Goal: Task Accomplishment & Management: Manage account settings

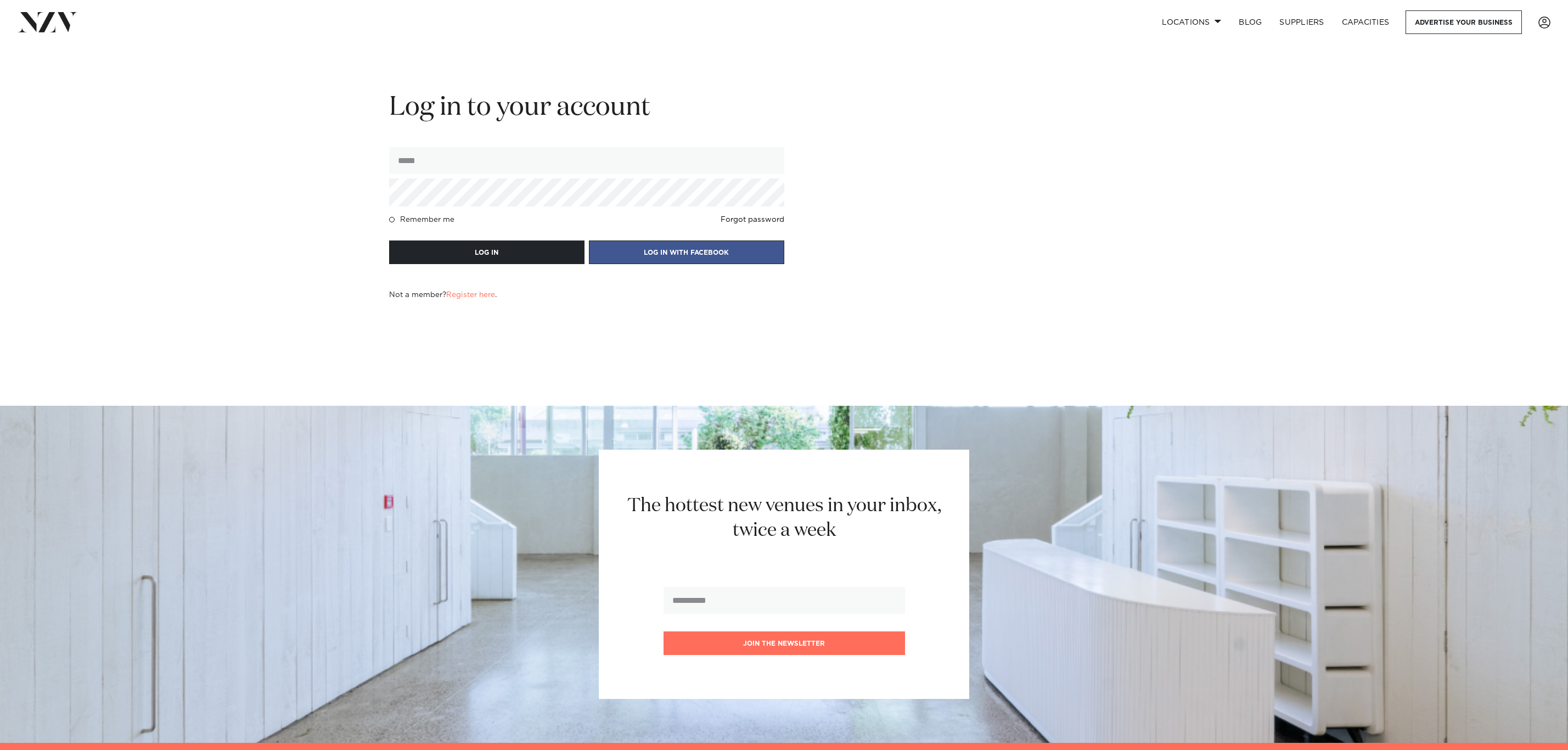
type input "**********"
click at [489, 250] on button "LOG IN" at bounding box center [486, 252] width 195 height 24
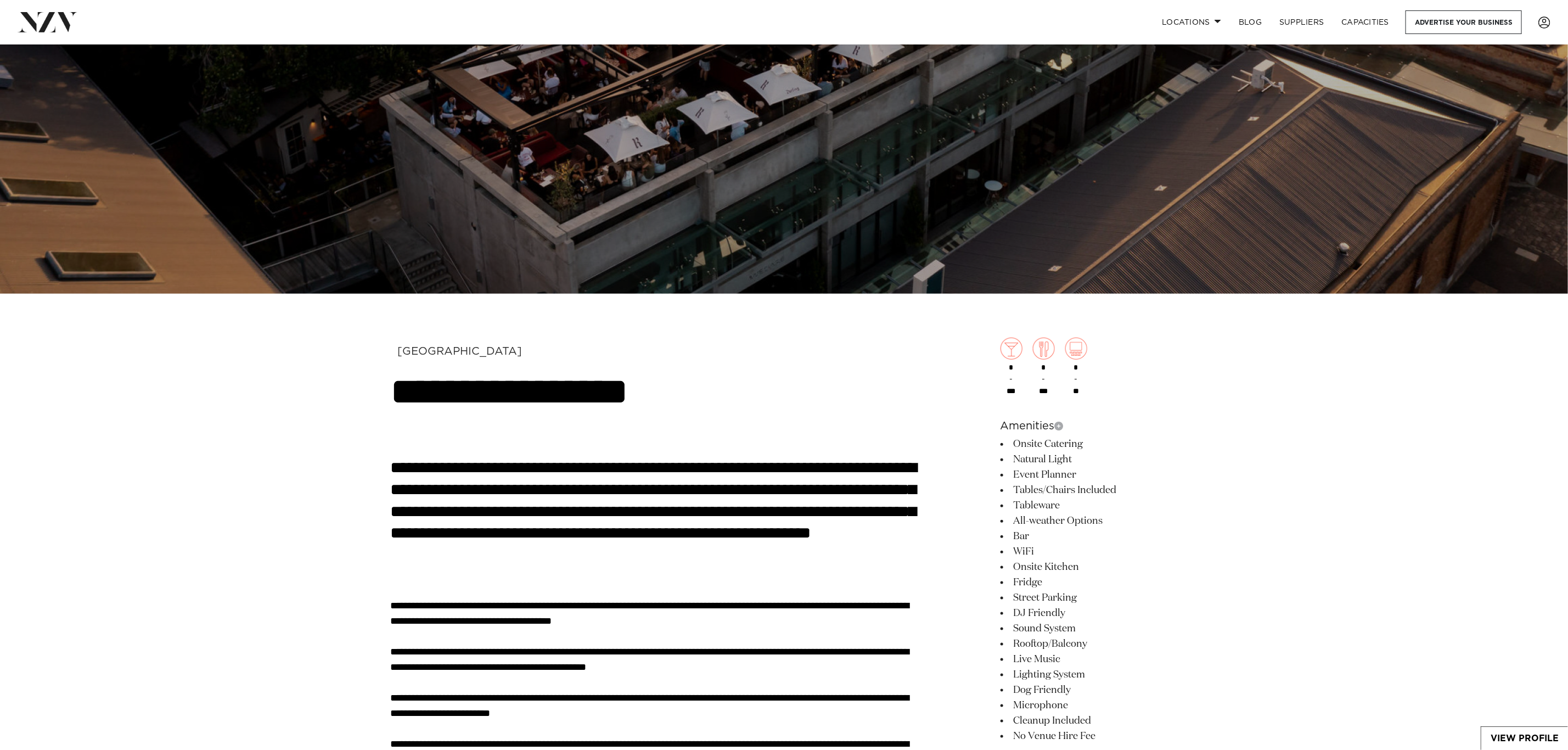
scroll to position [659, 0]
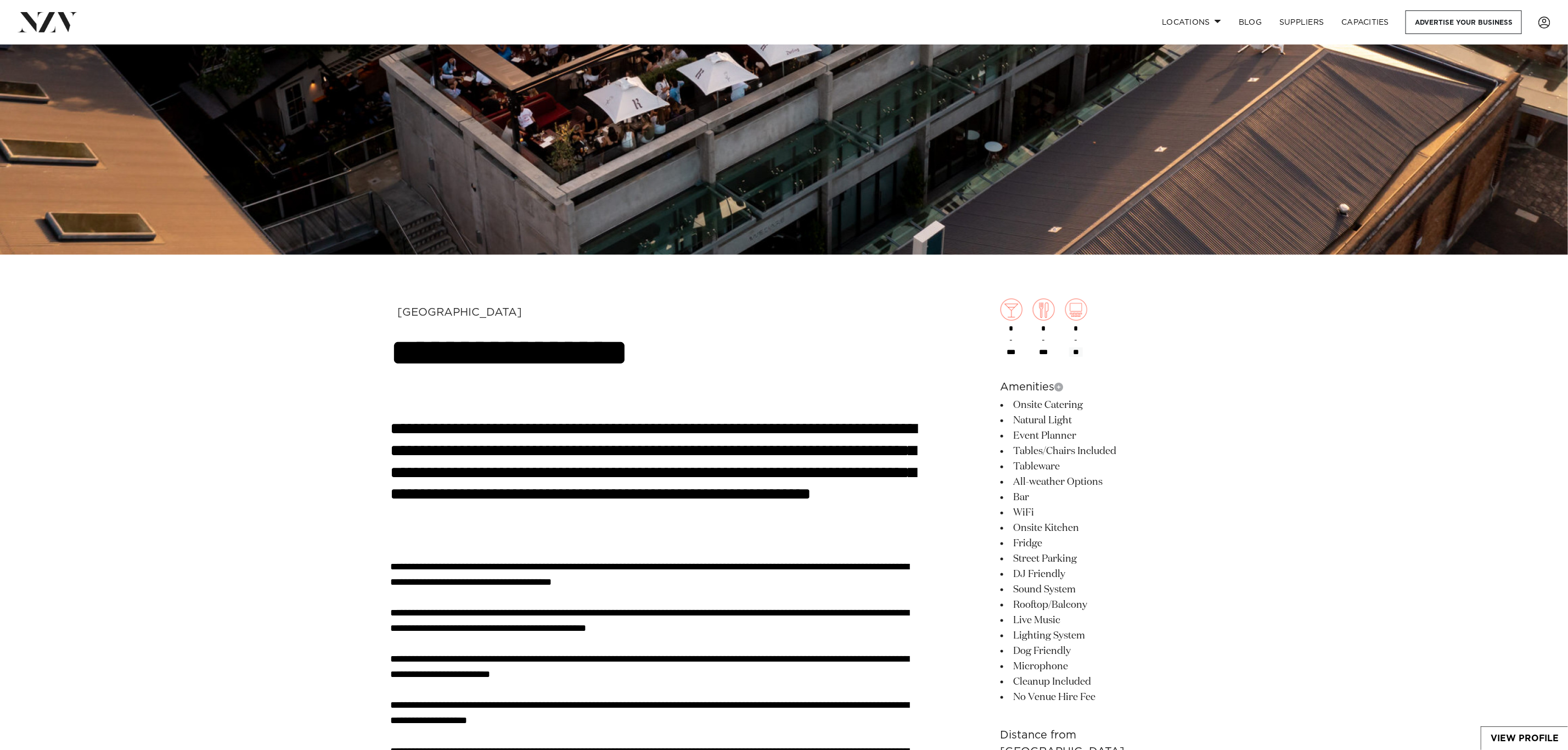
click at [1083, 357] on input "**" at bounding box center [1076, 352] width 14 height 9
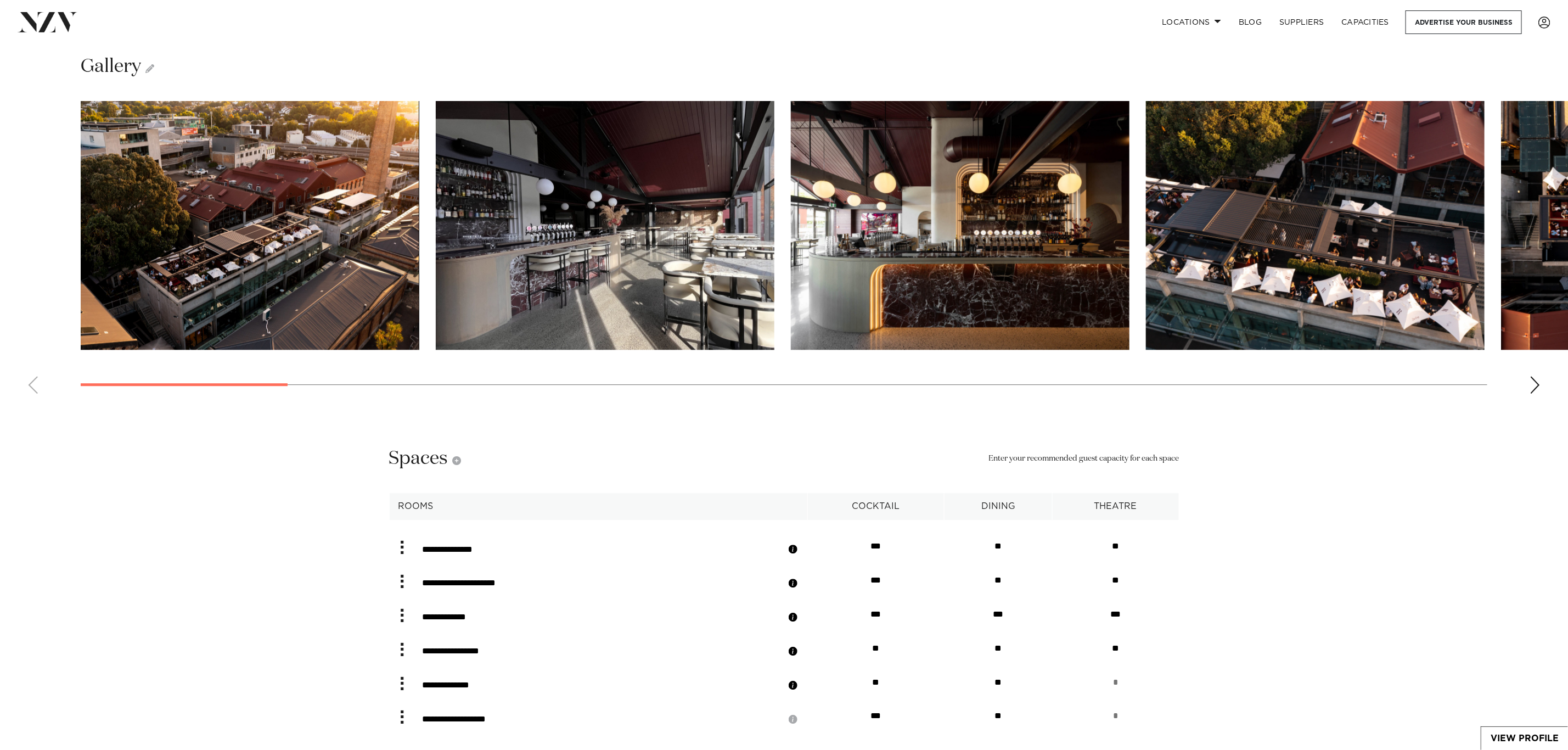
scroll to position [2305, 0]
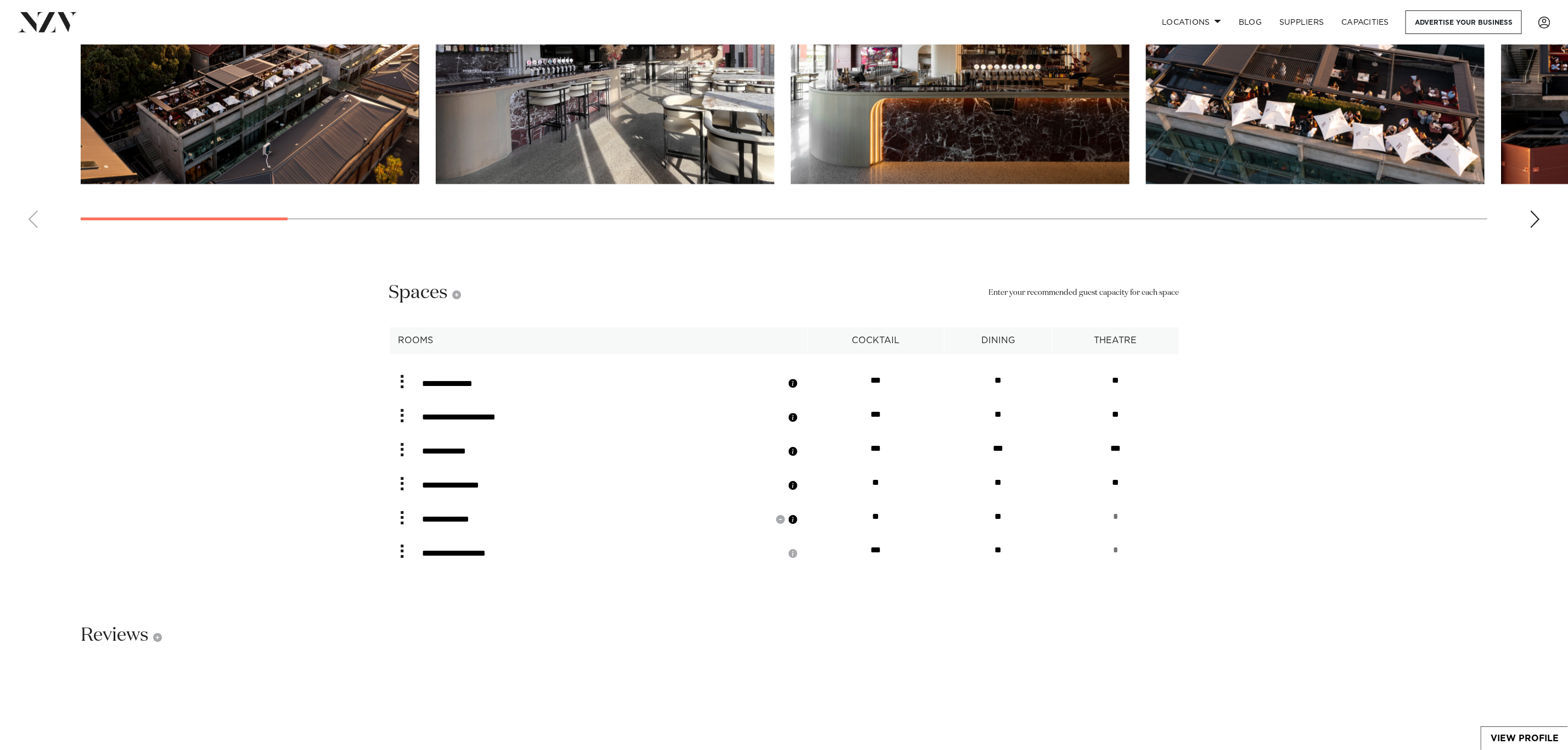
click at [799, 514] on button "button" at bounding box center [793, 519] width 11 height 11
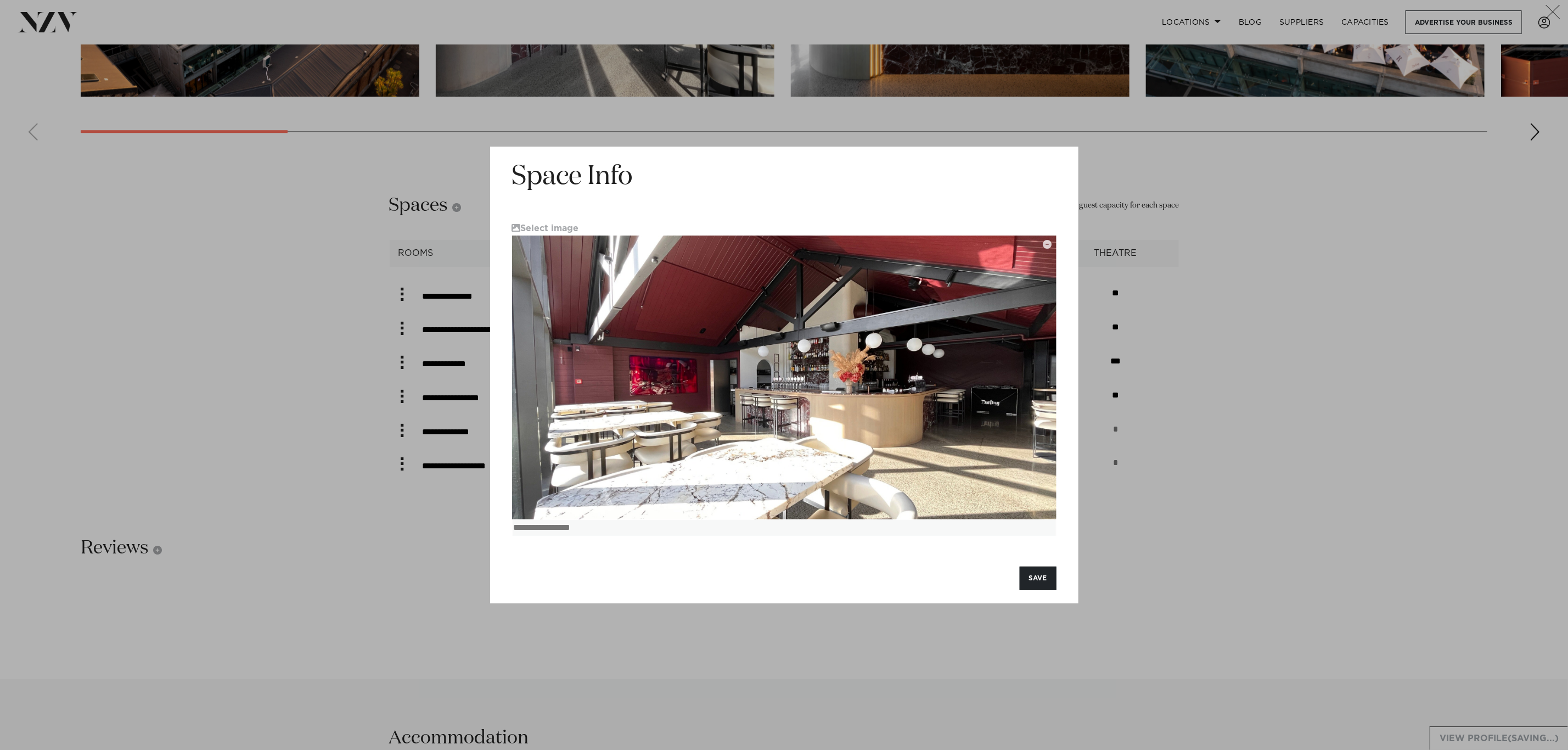
scroll to position [2388, 0]
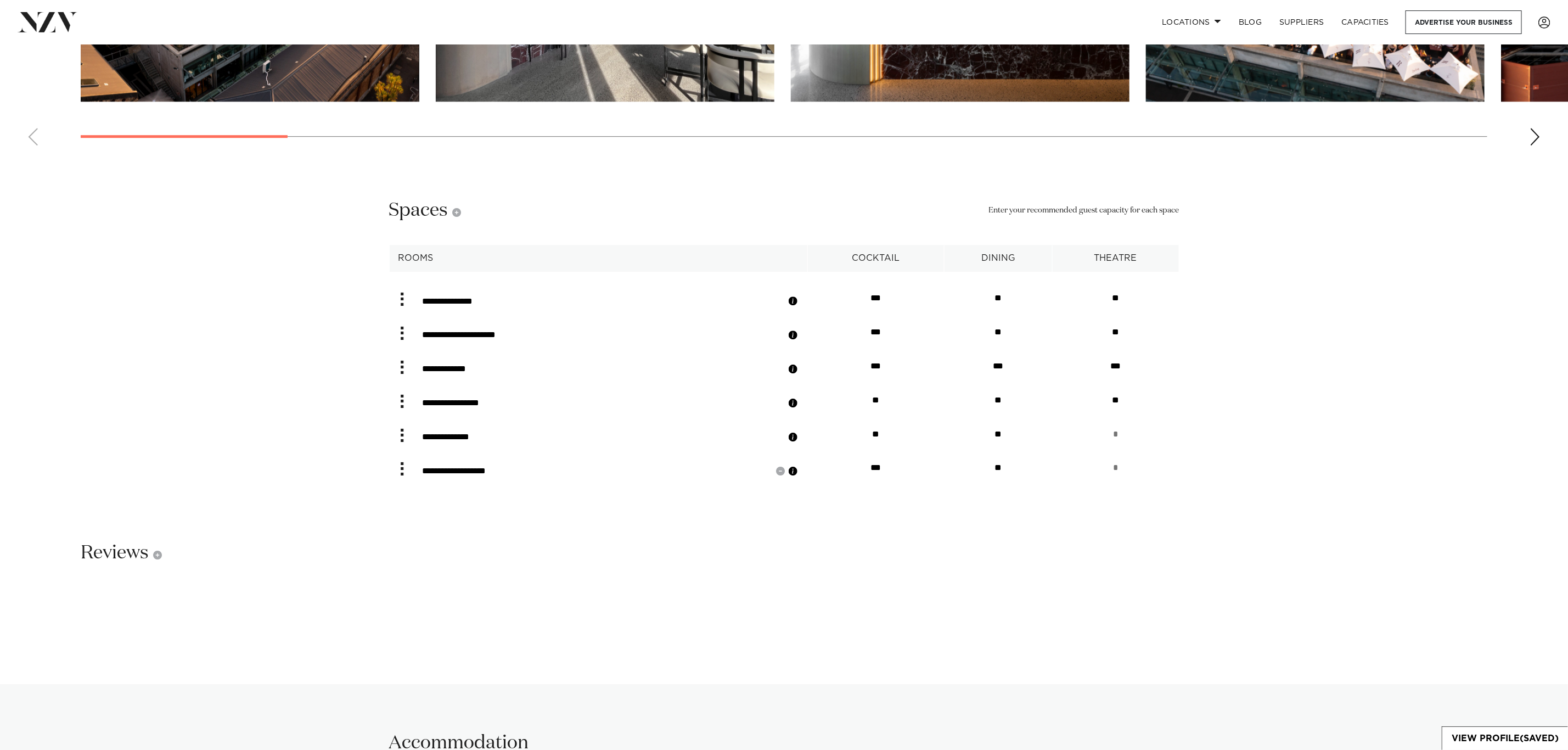
click at [799, 466] on button "button" at bounding box center [793, 471] width 11 height 11
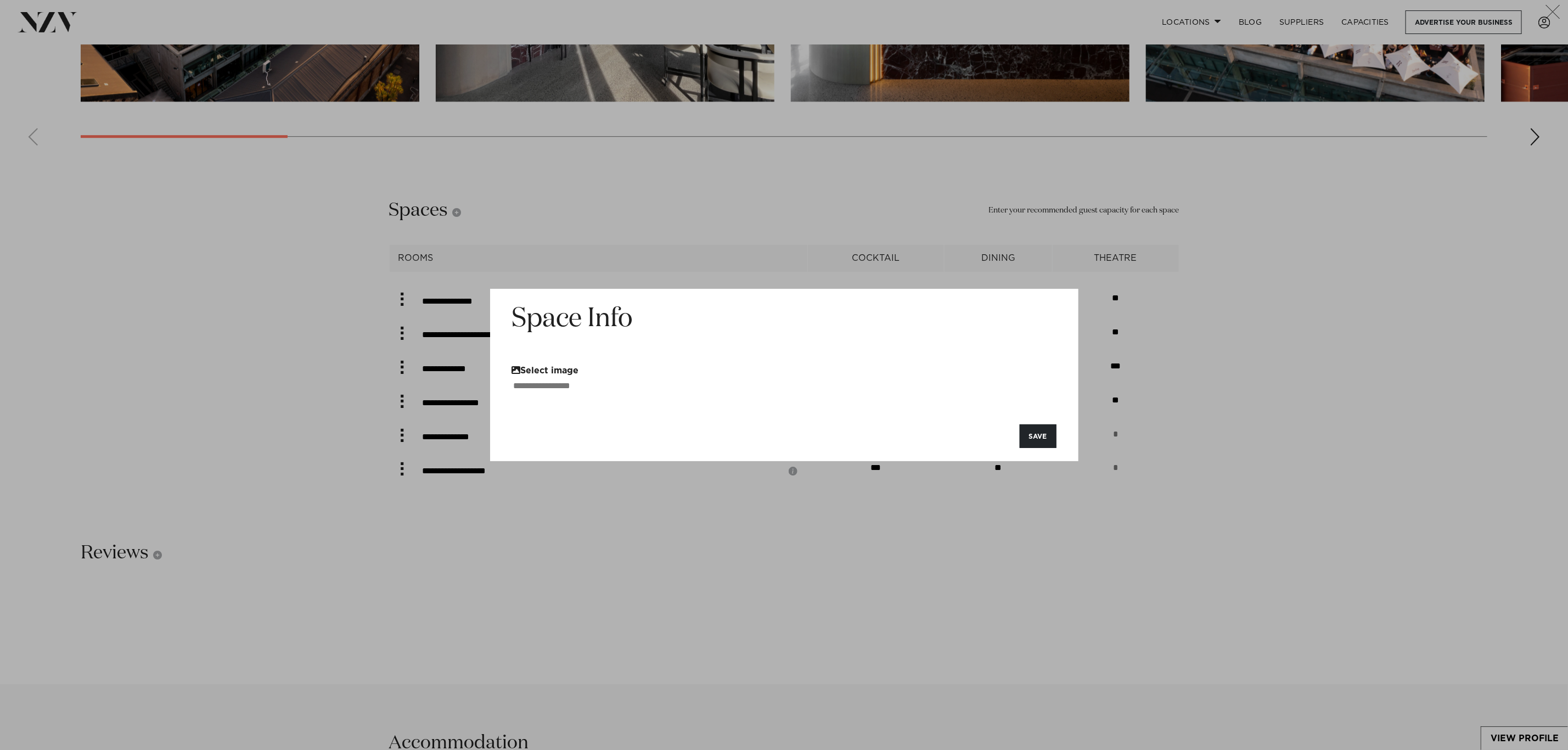
click at [553, 370] on button "Select image" at bounding box center [545, 370] width 67 height 9
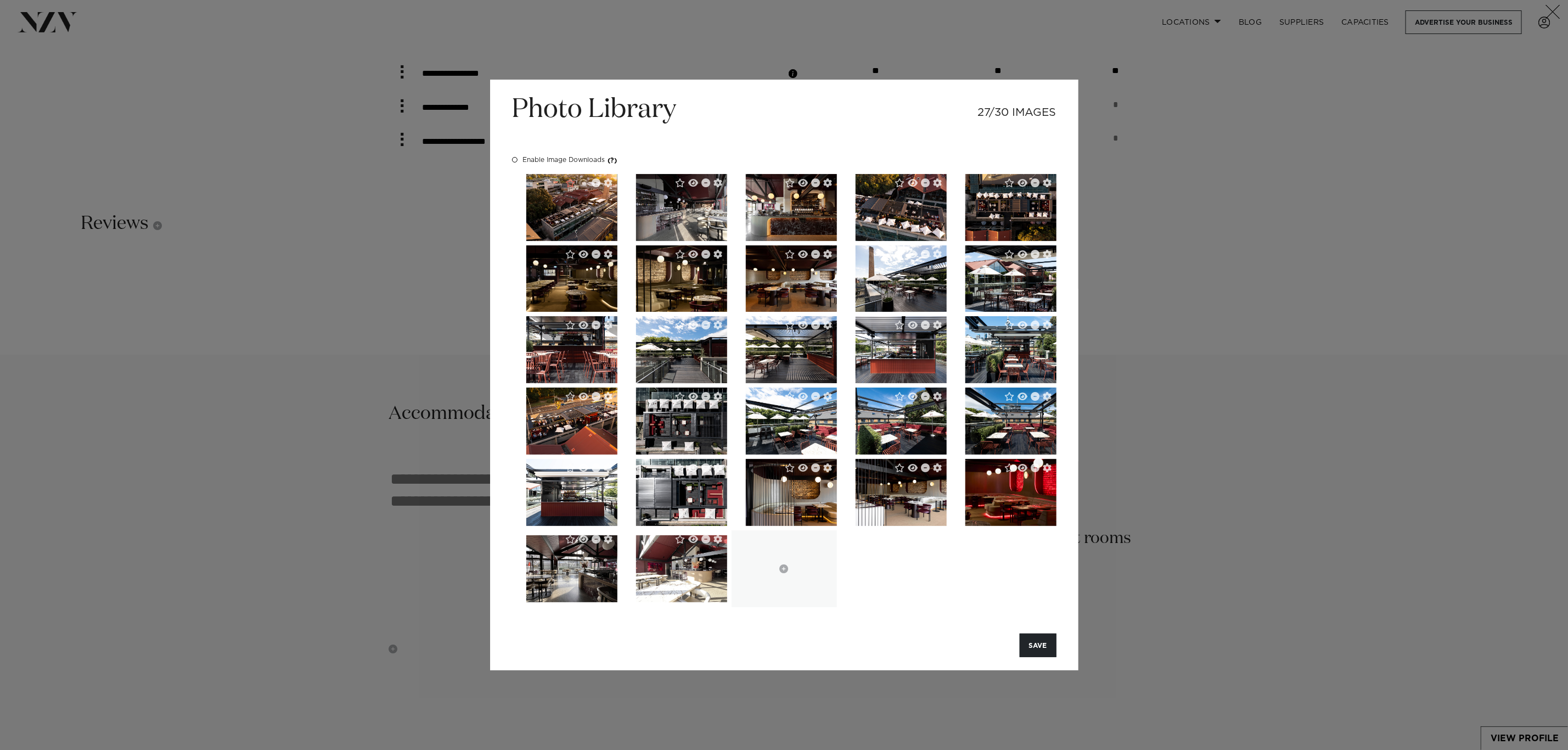
scroll to position [2470, 0]
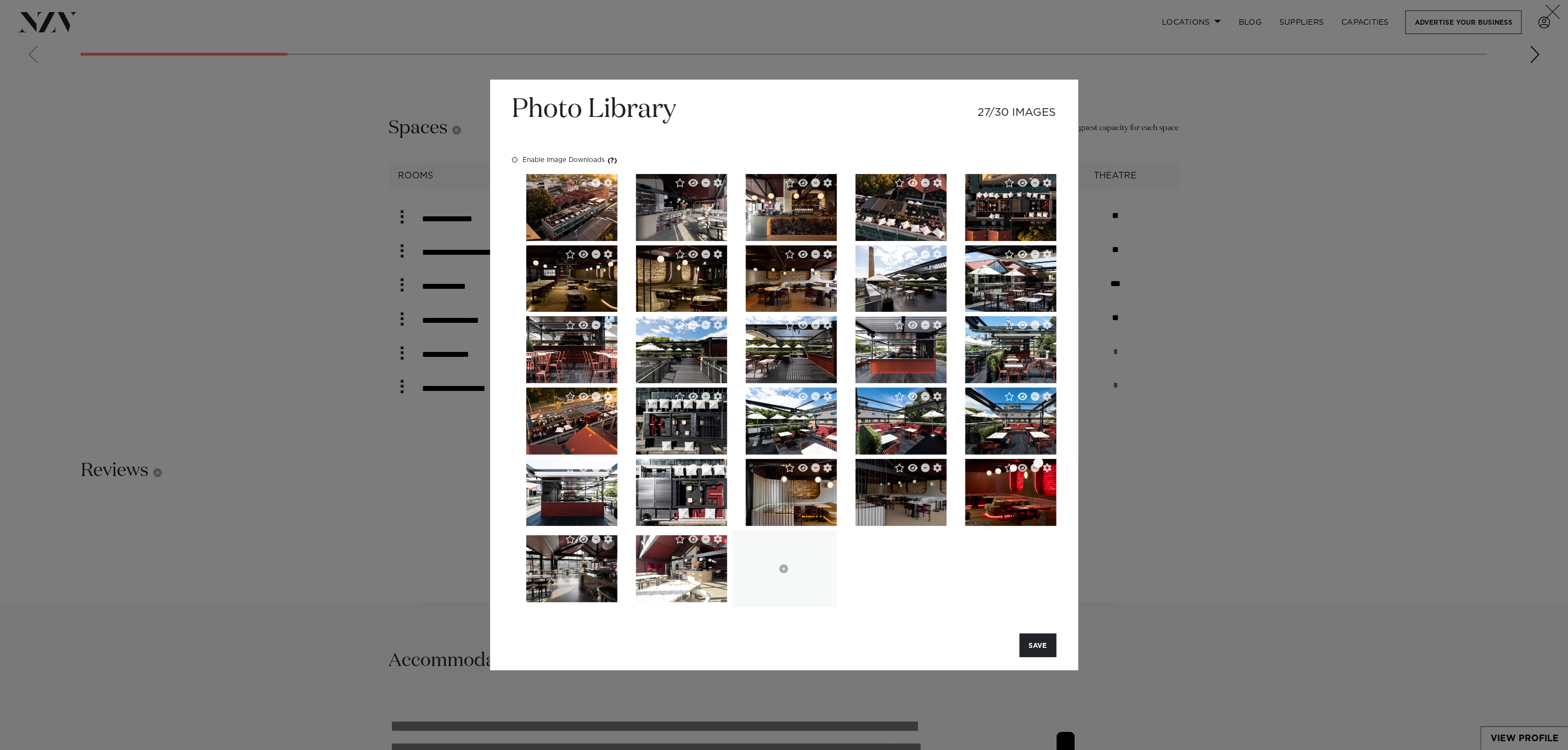
click at [902, 491] on img "button" at bounding box center [901, 492] width 91 height 67
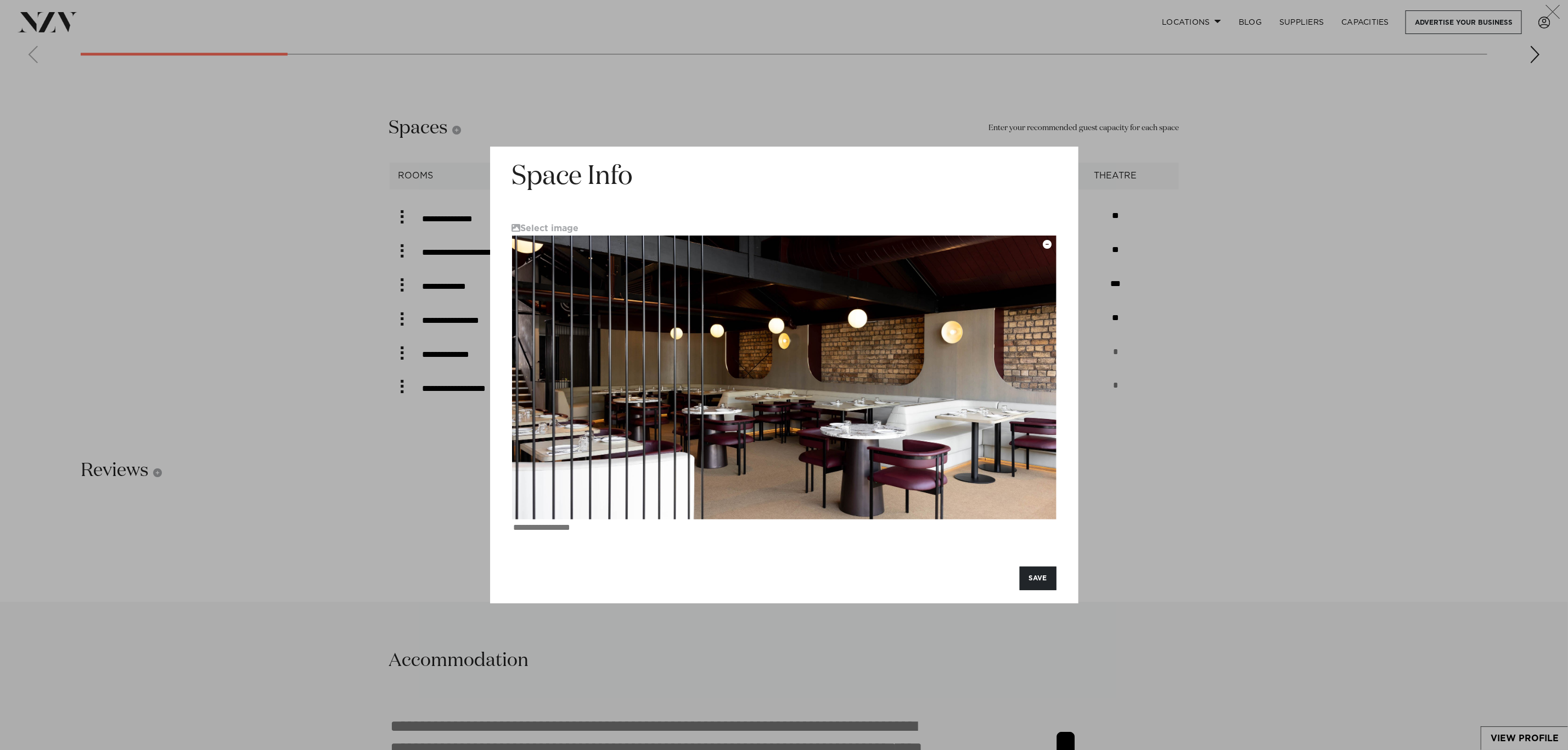
click at [1044, 244] on icon "button" at bounding box center [1048, 244] width 9 height 9
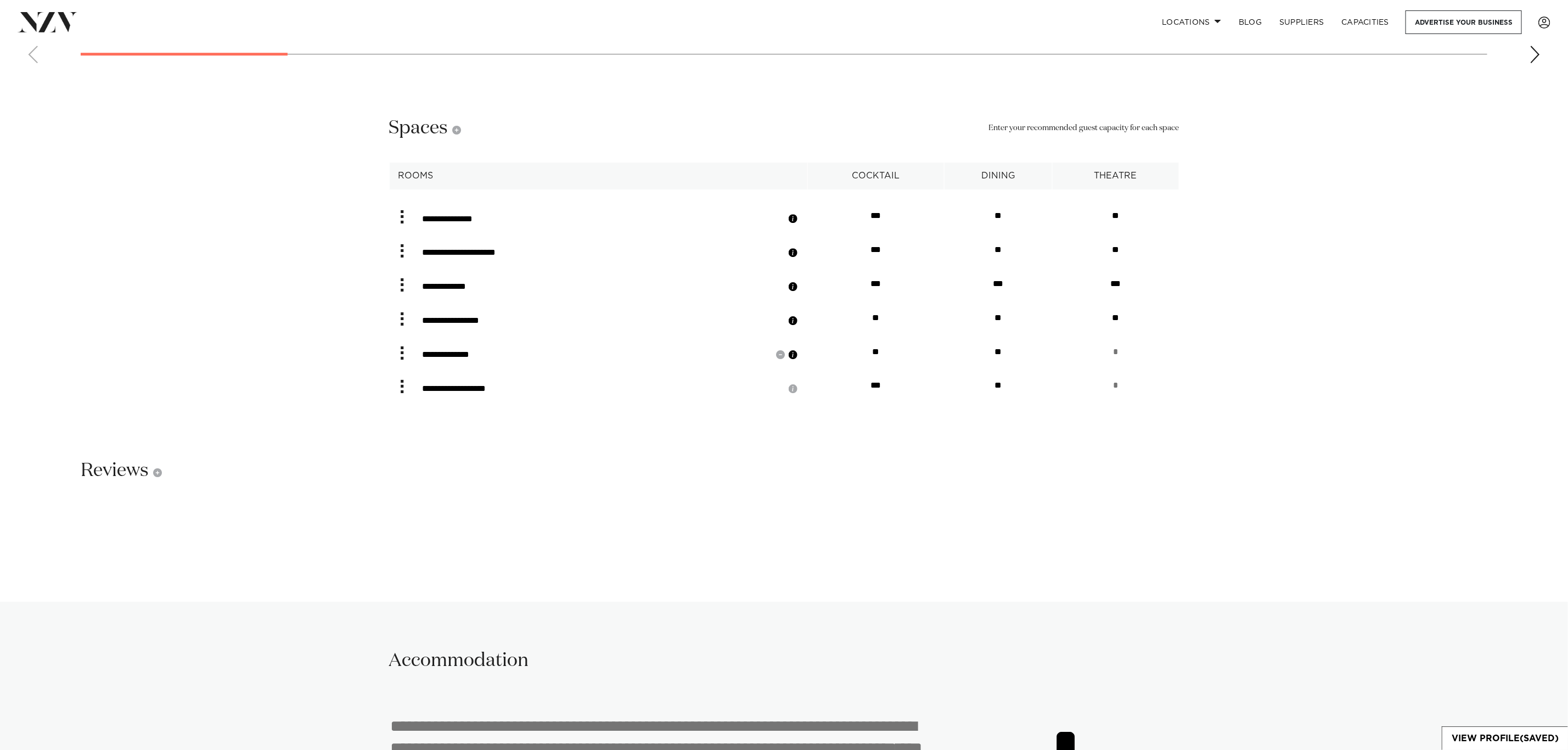
click at [799, 349] on button "button" at bounding box center [793, 354] width 11 height 11
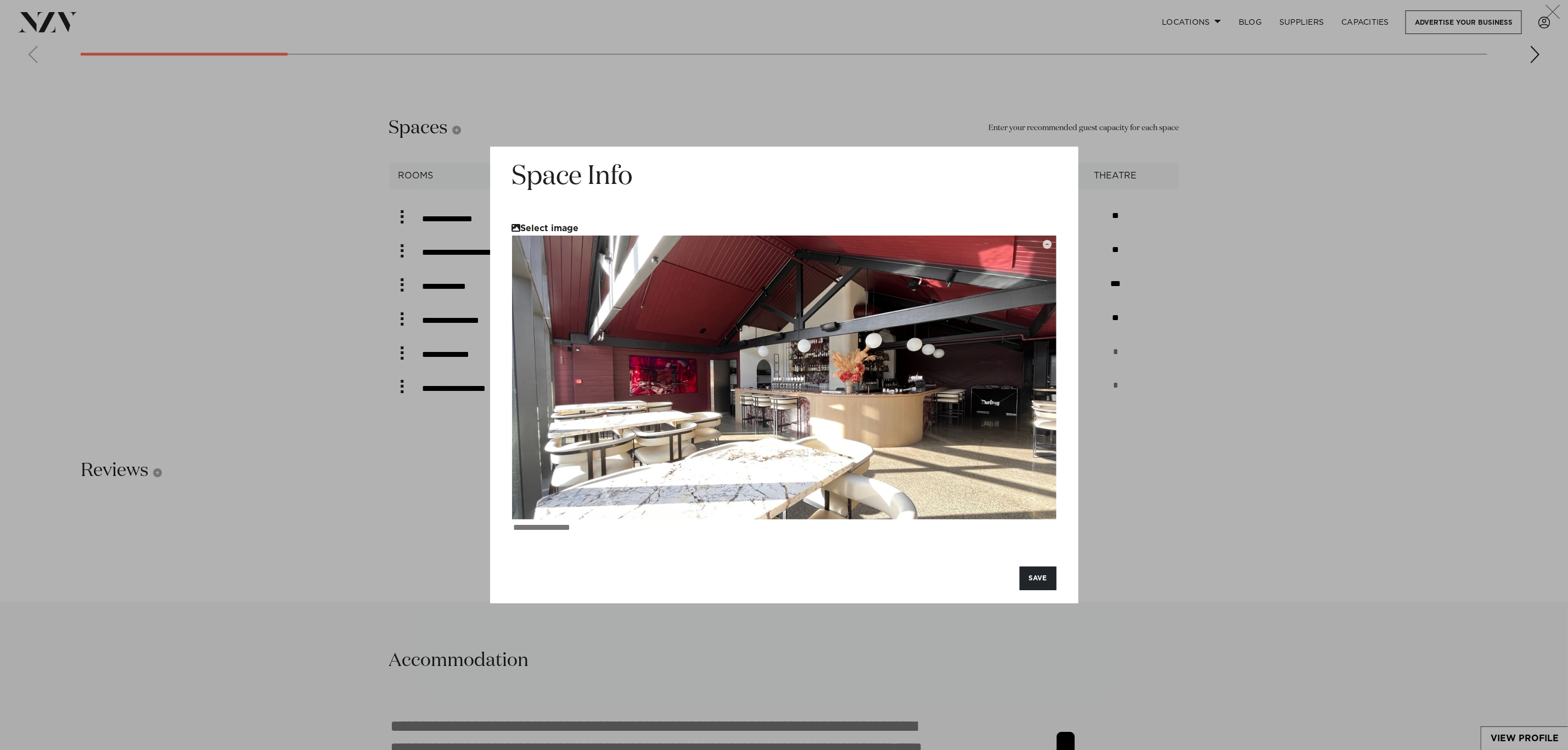
click at [562, 231] on button "Select image" at bounding box center [545, 228] width 67 height 9
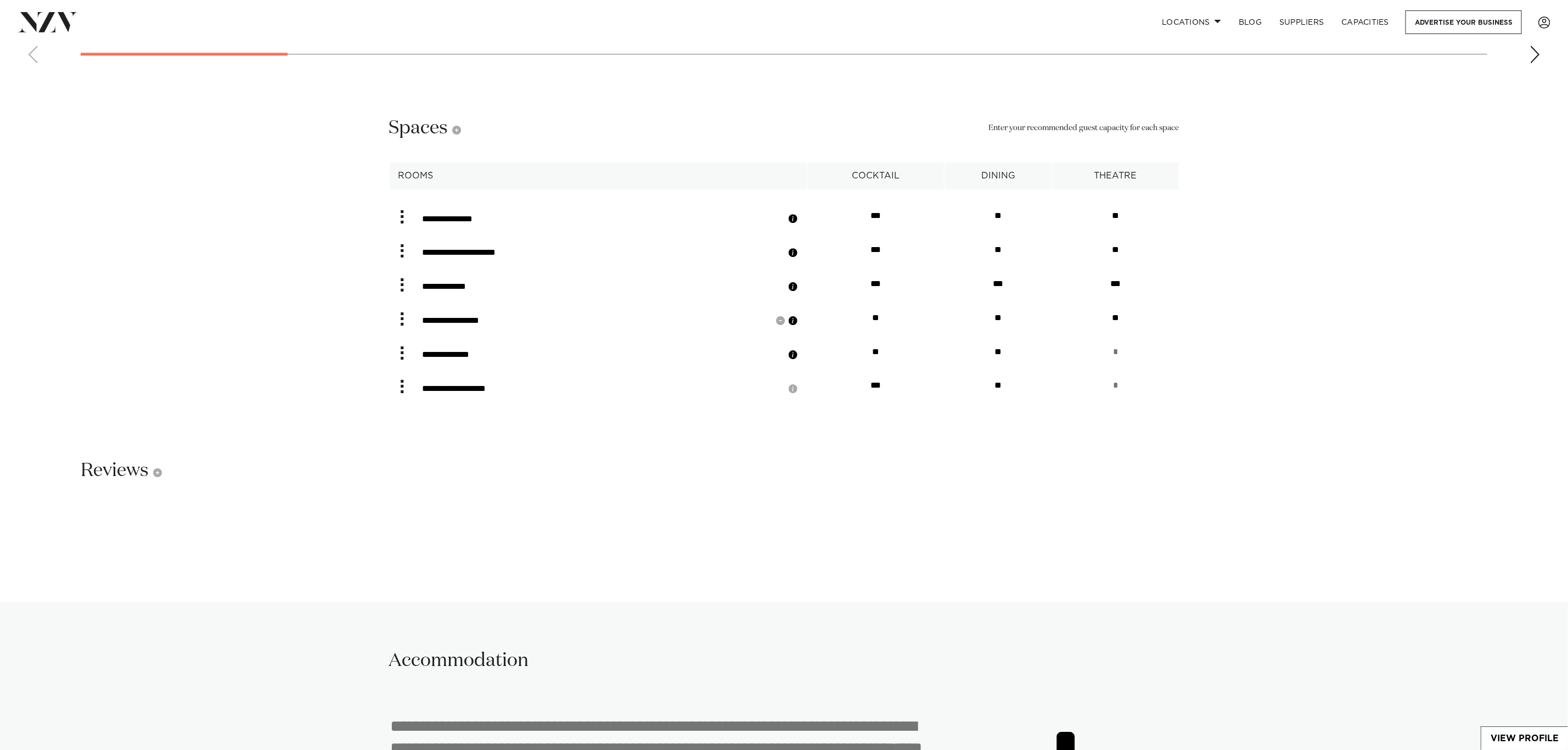
click at [799, 315] on button "button" at bounding box center [793, 321] width 11 height 11
click at [799, 281] on button "button" at bounding box center [793, 287] width 11 height 11
click at [799, 247] on button "button" at bounding box center [793, 253] width 11 height 11
click at [799, 213] on button "button" at bounding box center [793, 219] width 11 height 11
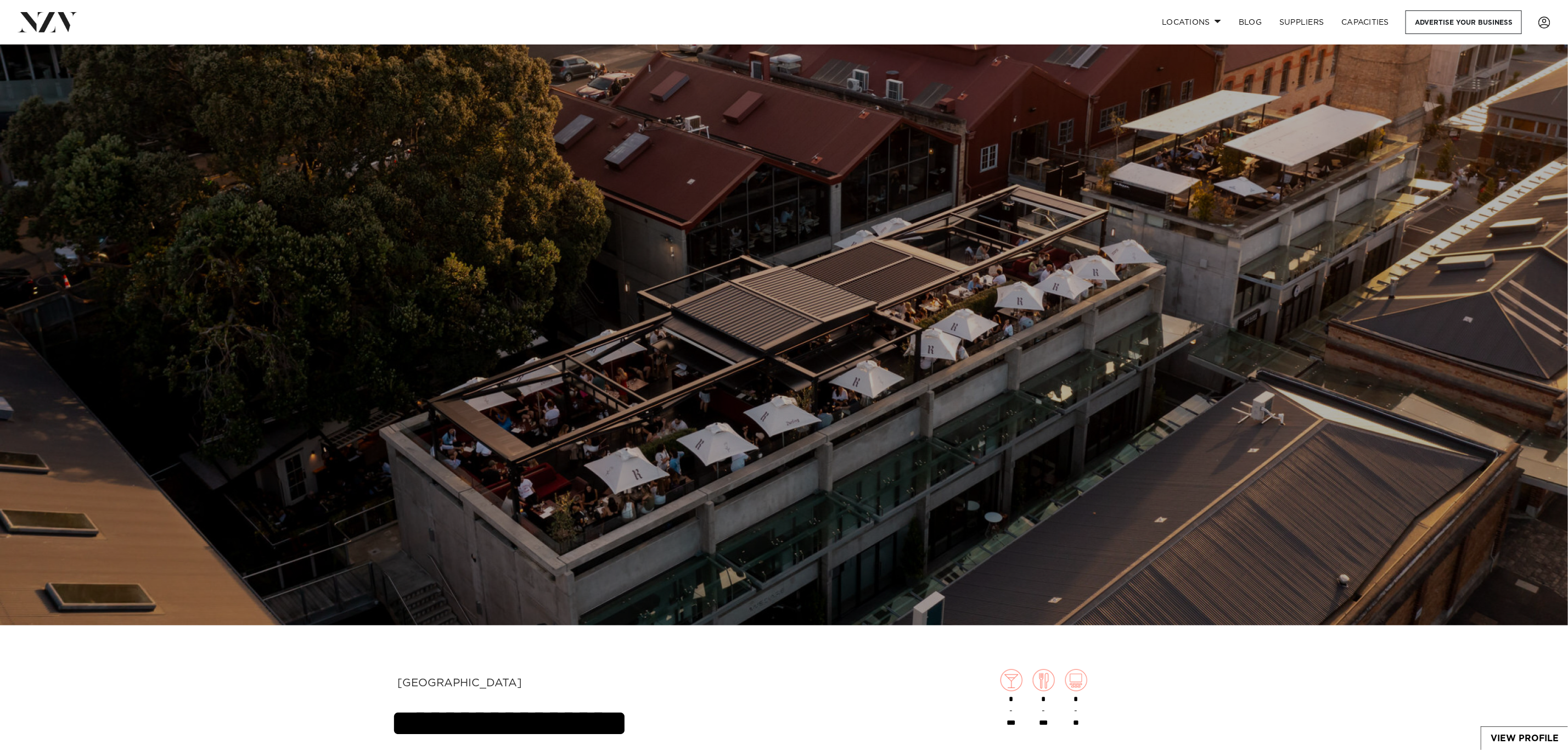
scroll to position [0, 0]
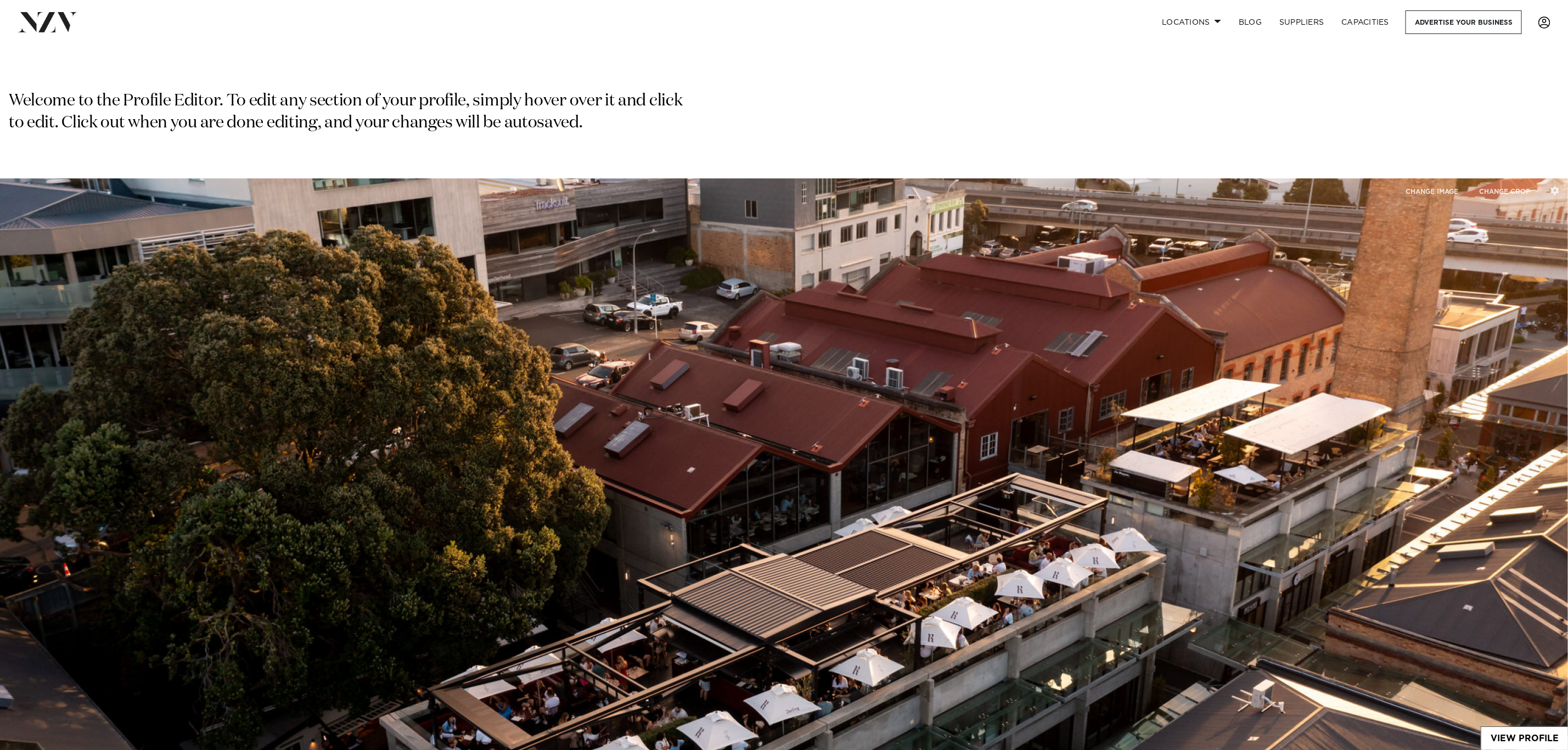
click at [1546, 19] on span at bounding box center [1544, 23] width 12 height 12
click at [1493, 53] on link "EDIT PROFILE" at bounding box center [1507, 57] width 88 height 16
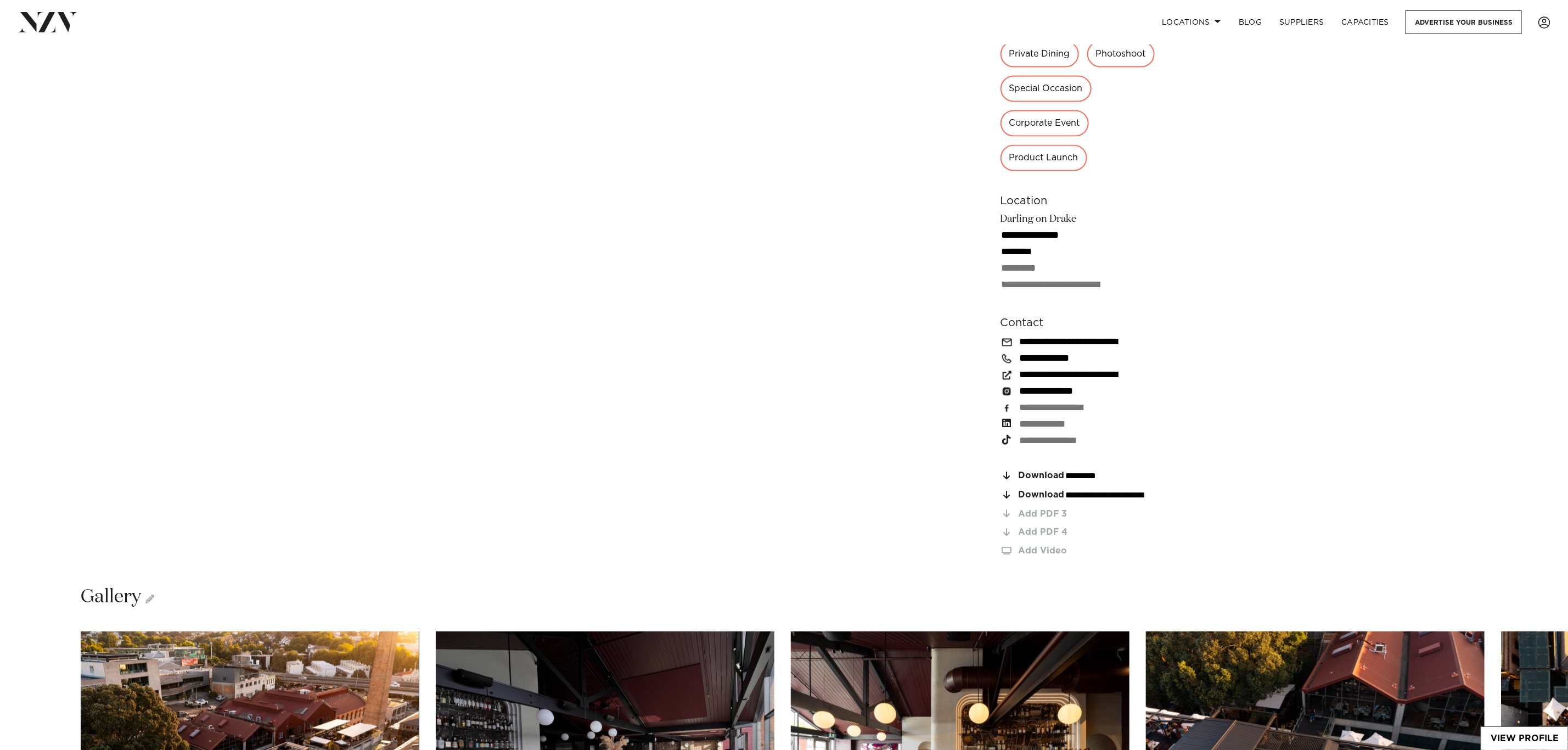
scroll to position [1647, 0]
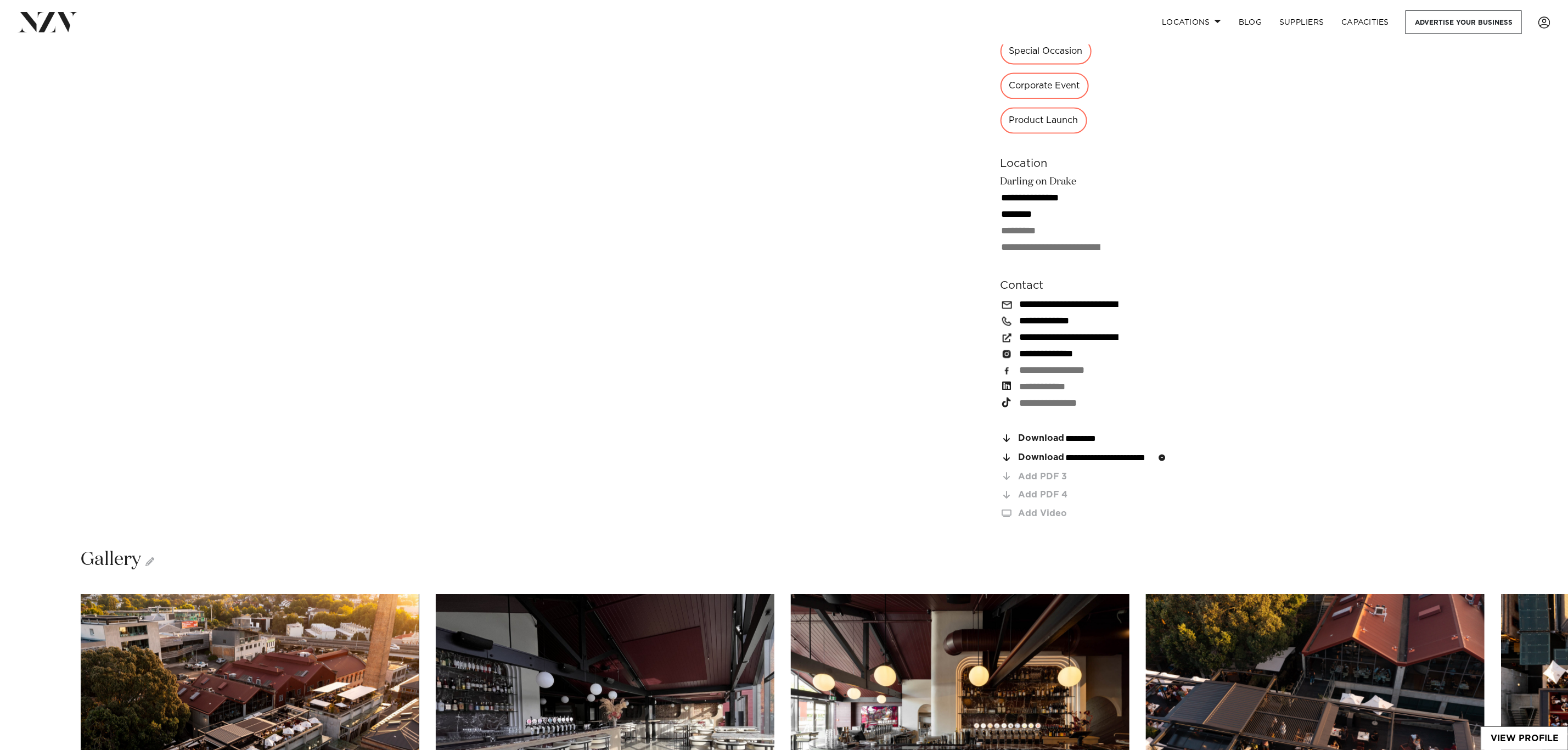
click at [1166, 455] on icon "button" at bounding box center [1162, 458] width 7 height 7
click at [1054, 453] on div "Add PDF 2" at bounding box center [1099, 457] width 161 height 9
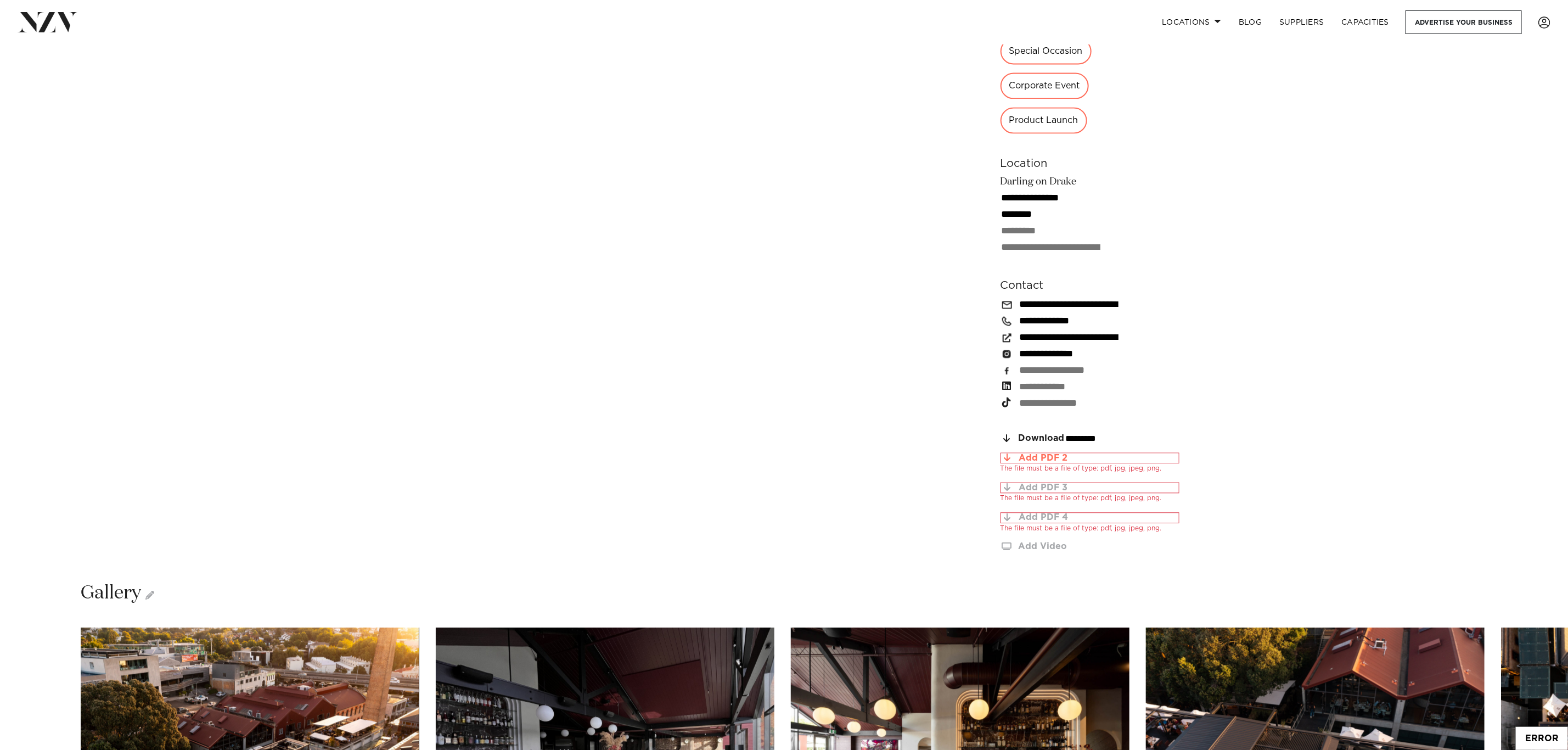
click at [1027, 454] on div "Add PDF 2" at bounding box center [1099, 458] width 159 height 9
click at [1040, 483] on div "Add PDF 3" at bounding box center [1099, 487] width 159 height 9
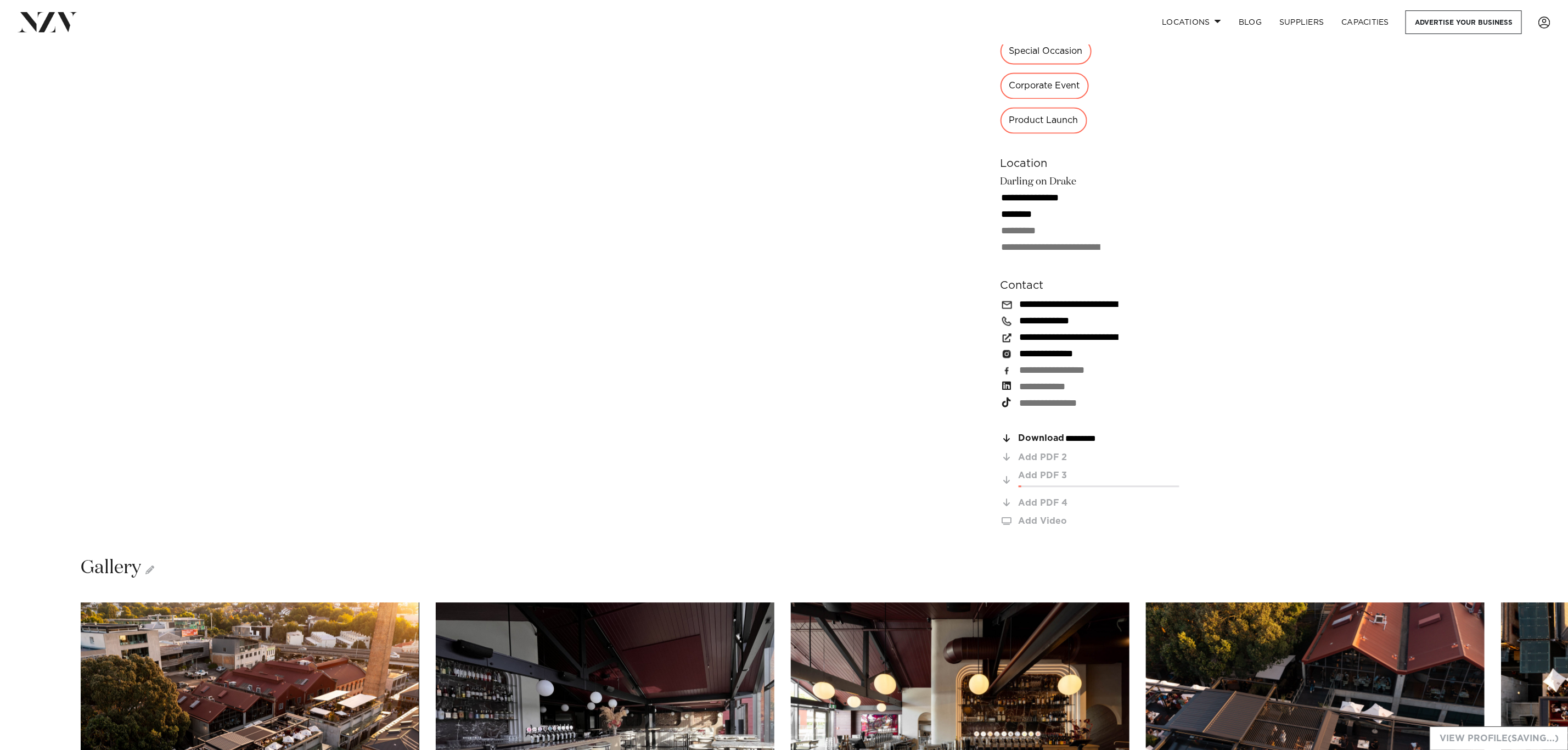
scroll to position [1565, 0]
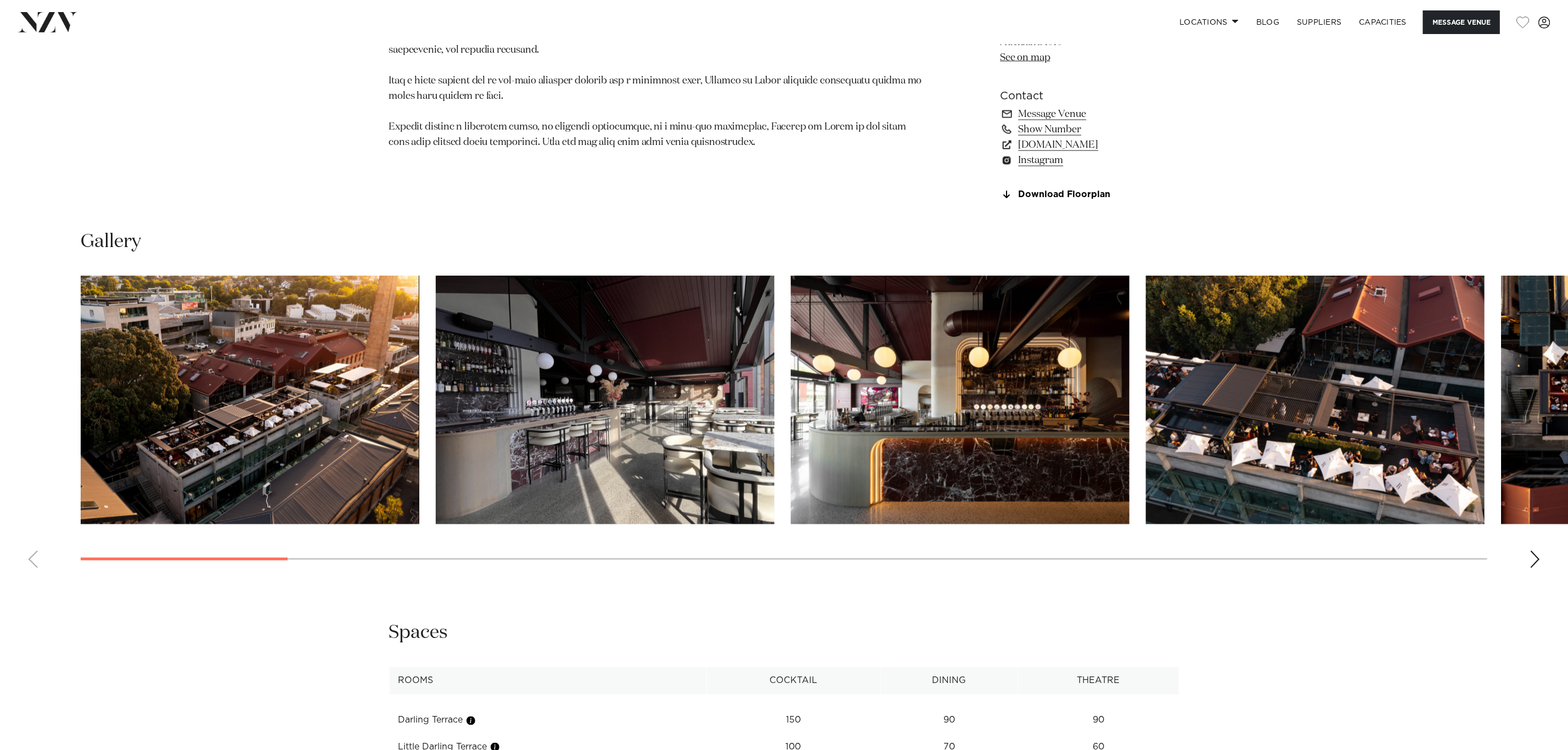
scroll to position [659, 0]
